Goal: Task Accomplishment & Management: Use online tool/utility

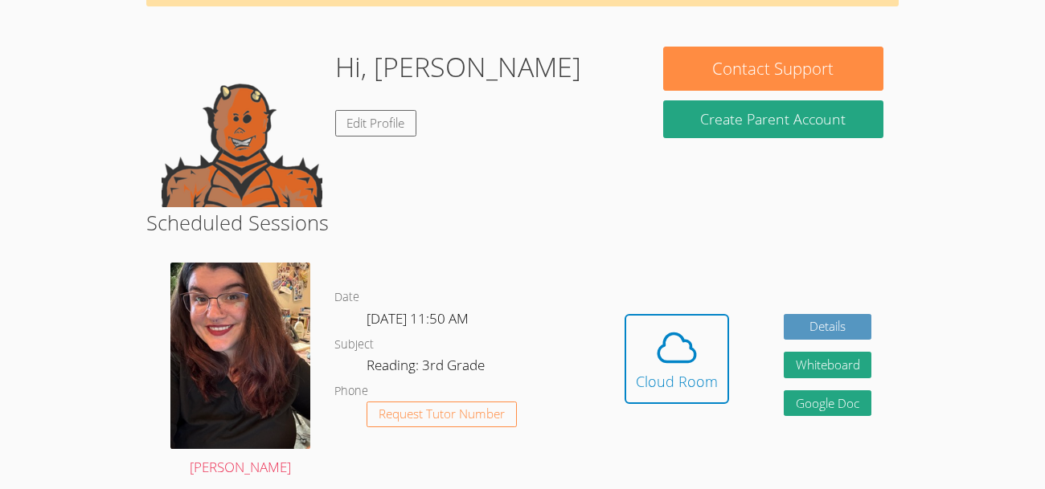
scroll to position [112, 0]
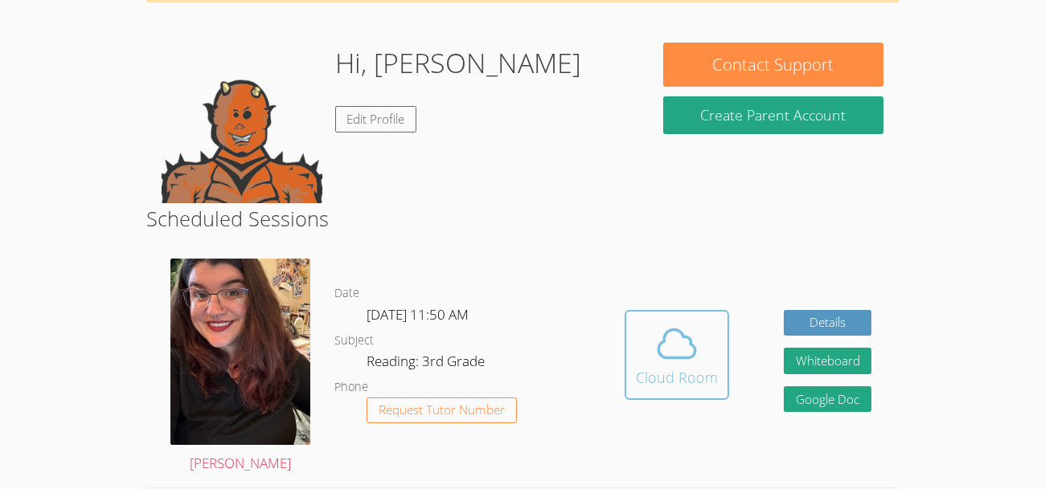
click at [691, 321] on icon at bounding box center [676, 343] width 45 height 45
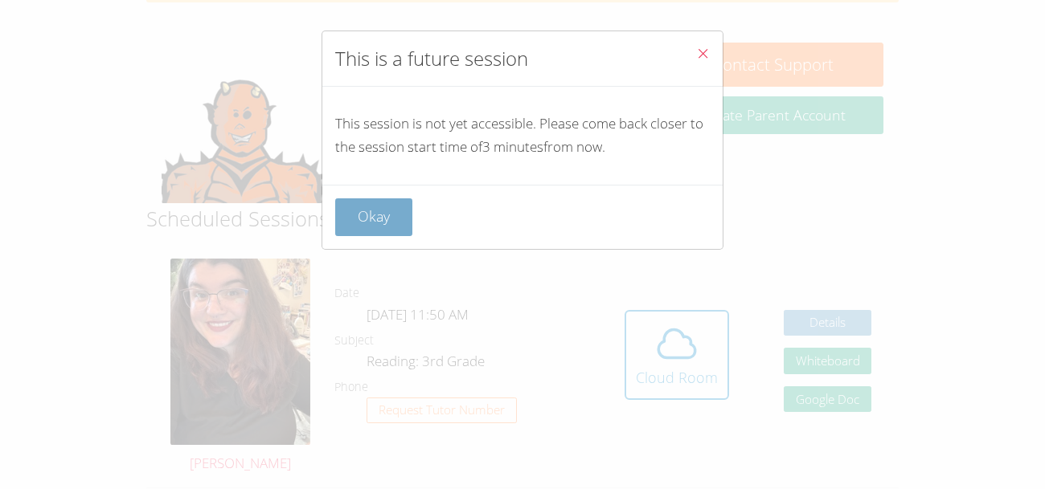
click at [386, 209] on button "Okay" at bounding box center [373, 217] width 77 height 38
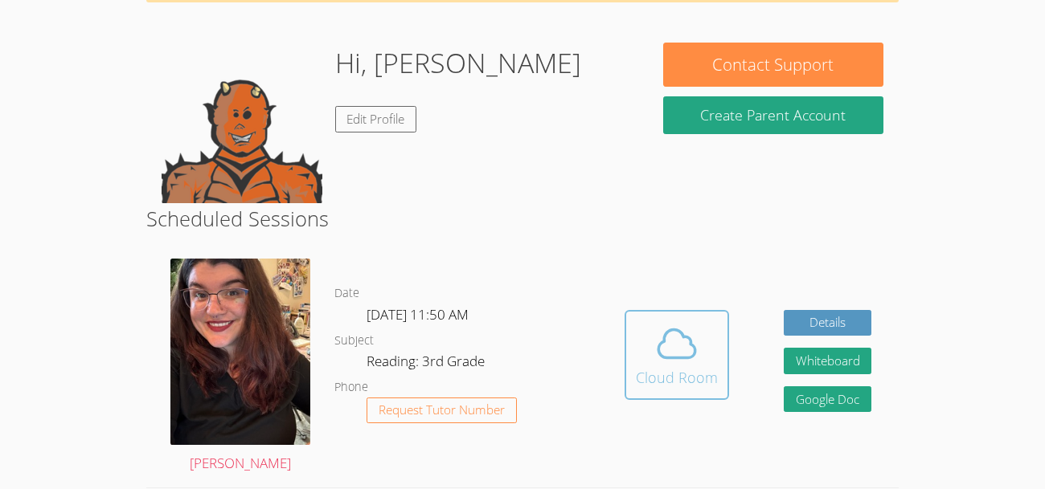
click at [668, 366] on div "Cloud Room" at bounding box center [677, 377] width 82 height 22
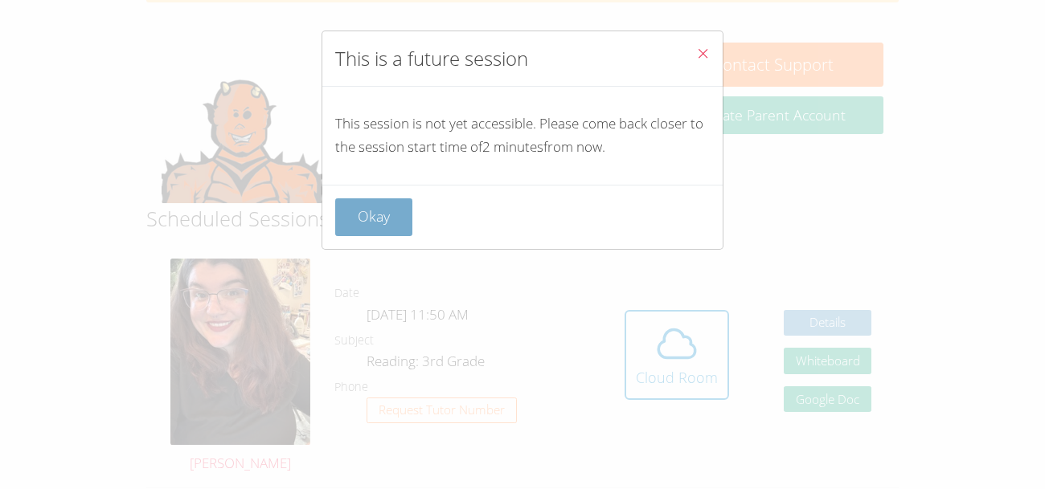
click at [392, 223] on button "Okay" at bounding box center [373, 217] width 77 height 38
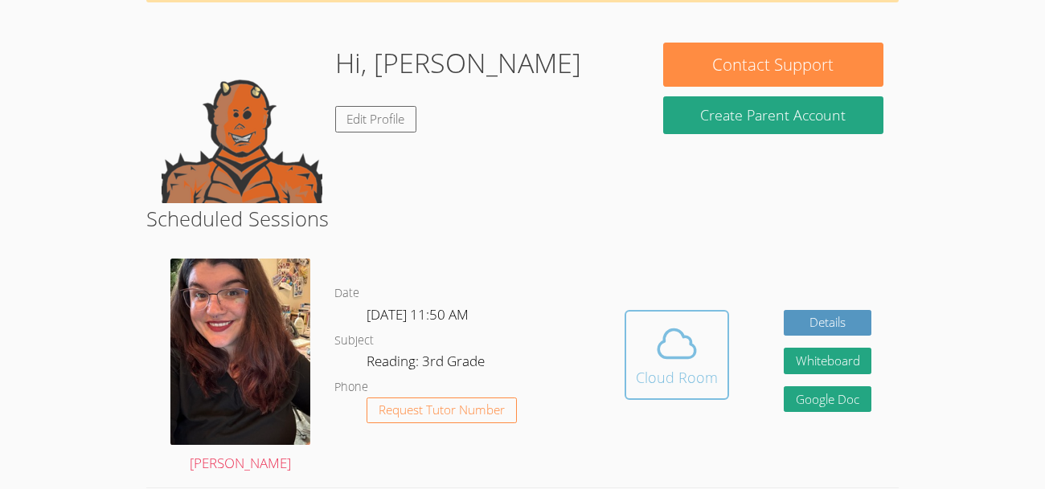
click at [676, 321] on icon at bounding box center [676, 343] width 45 height 45
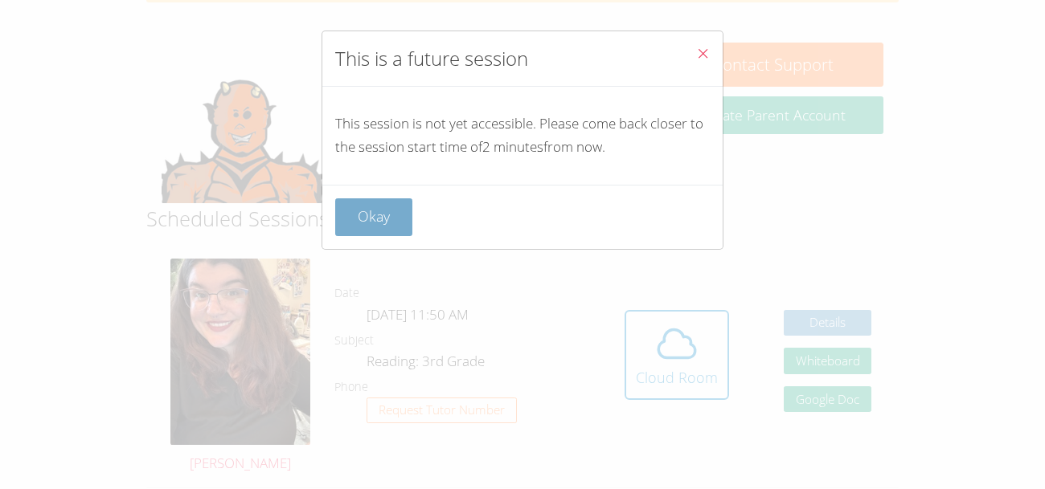
click at [390, 206] on button "Okay" at bounding box center [373, 217] width 77 height 38
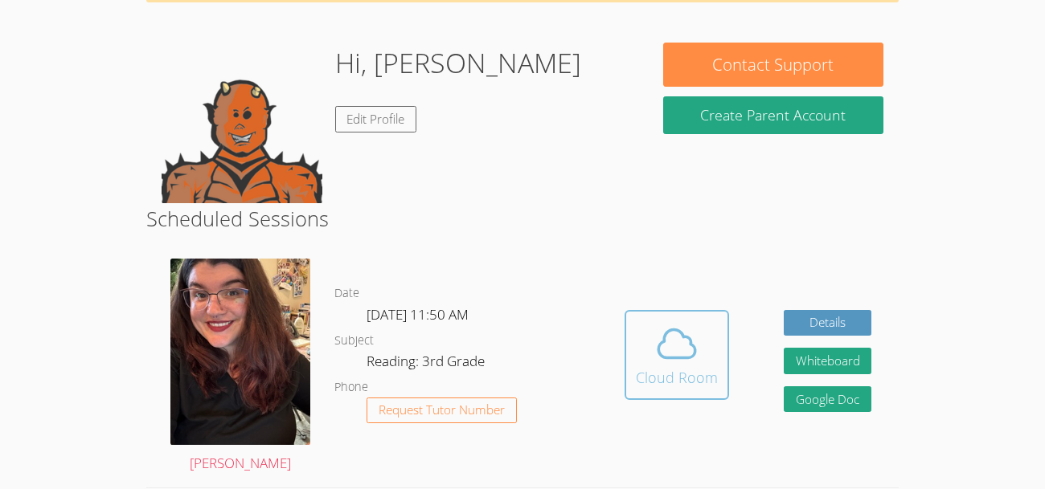
click at [673, 321] on icon at bounding box center [676, 343] width 45 height 45
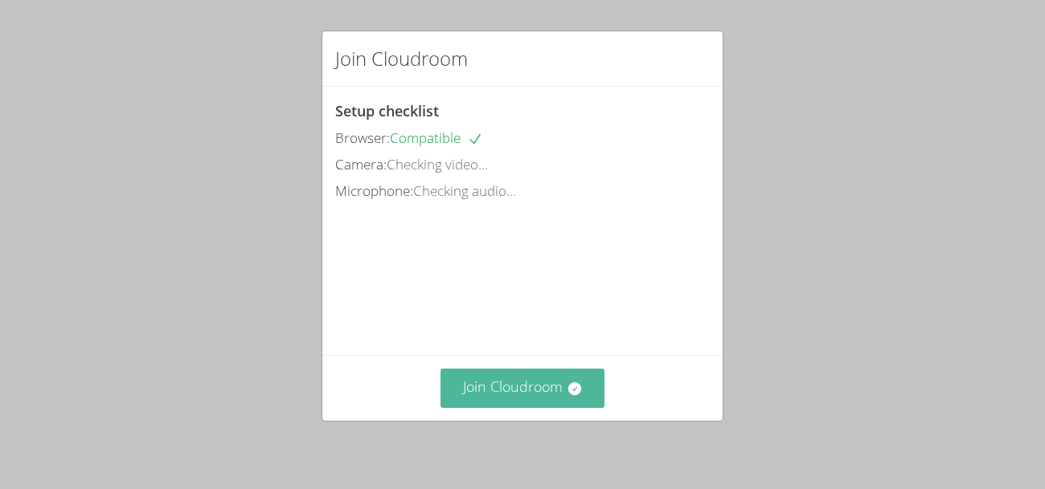
click at [587, 379] on button "Join Cloudroom" at bounding box center [522, 388] width 165 height 39
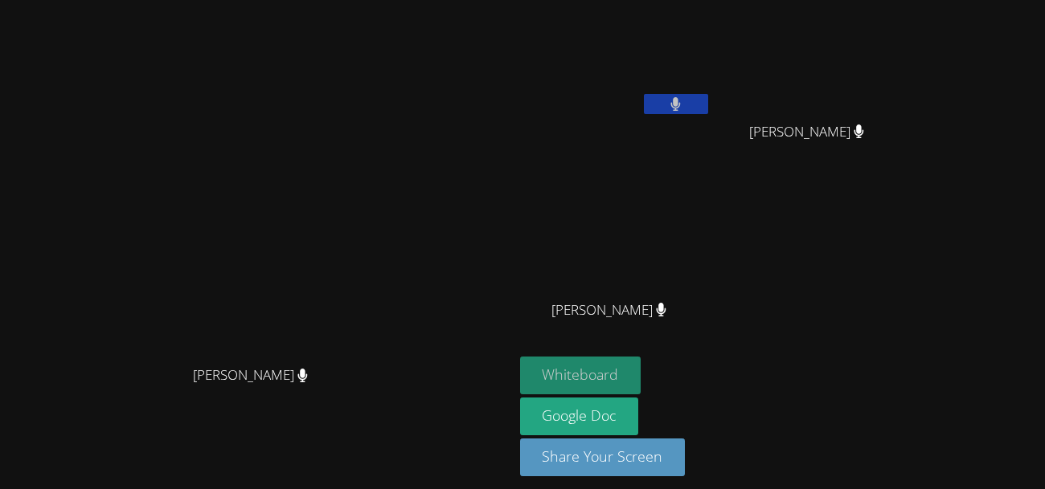
click at [641, 365] on button "Whiteboard" at bounding box center [580, 376] width 121 height 38
